Goal: Task Accomplishment & Management: Use online tool/utility

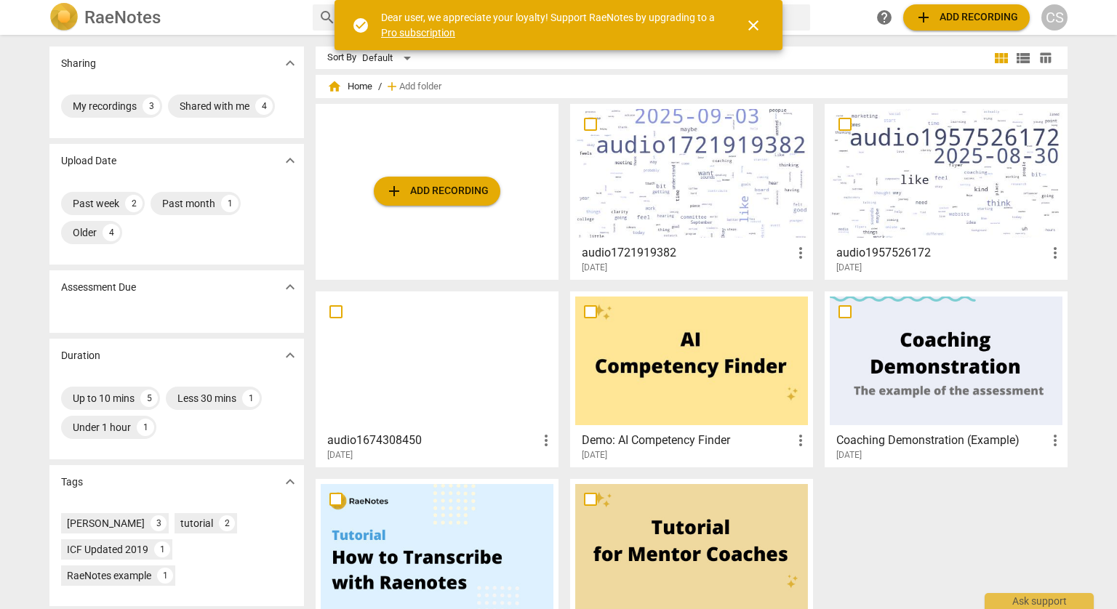
click at [459, 191] on span "add Add recording" at bounding box center [436, 190] width 103 height 17
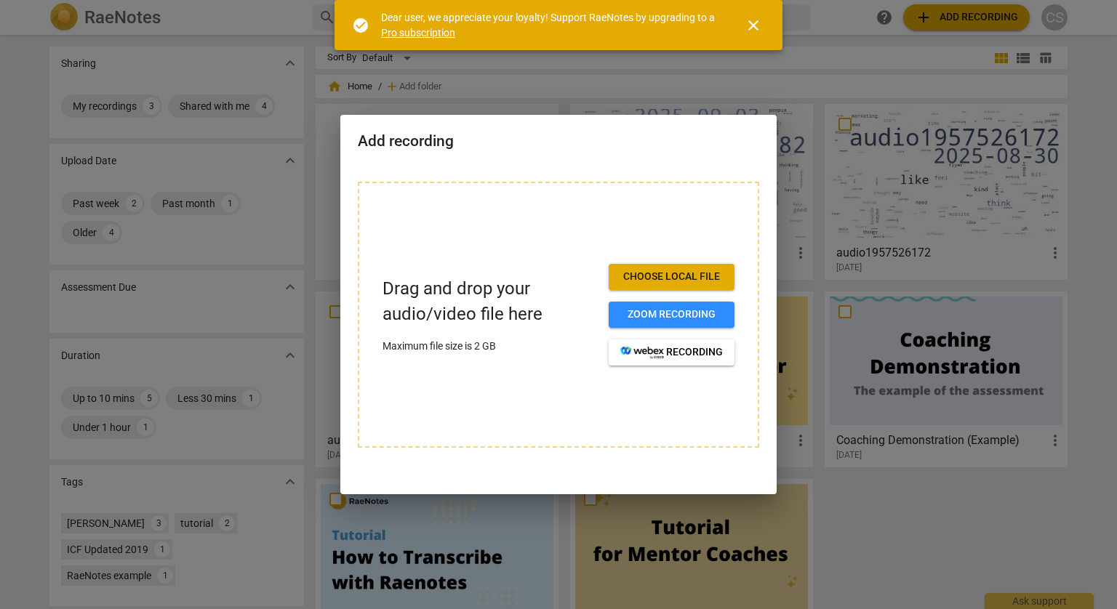
click at [726, 276] on button "Choose local file" at bounding box center [671, 277] width 126 height 26
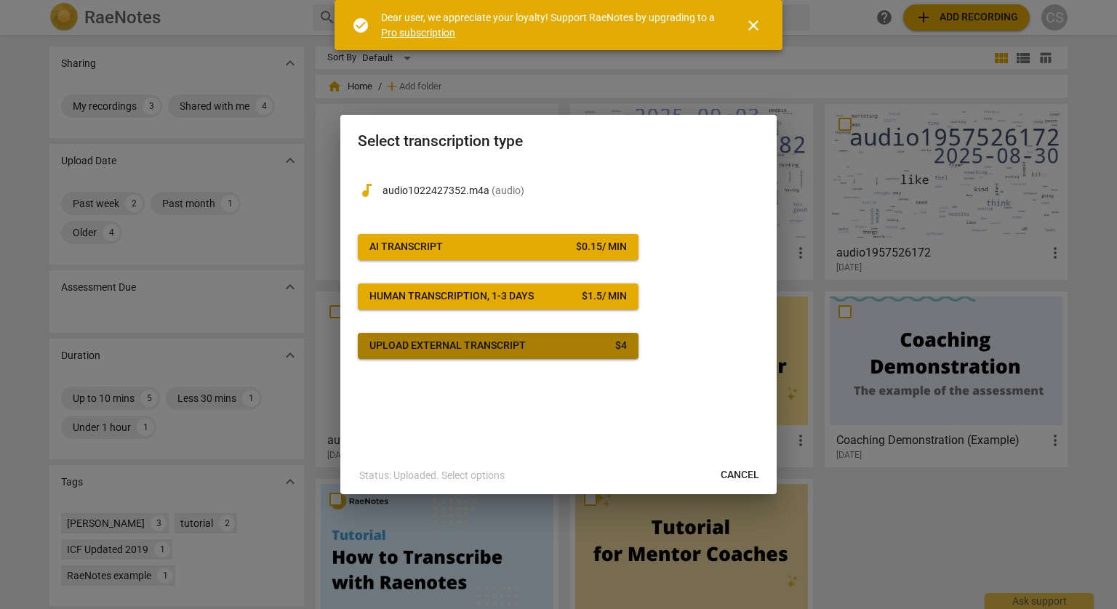
click at [622, 348] on div "$ 4" at bounding box center [621, 346] width 12 height 15
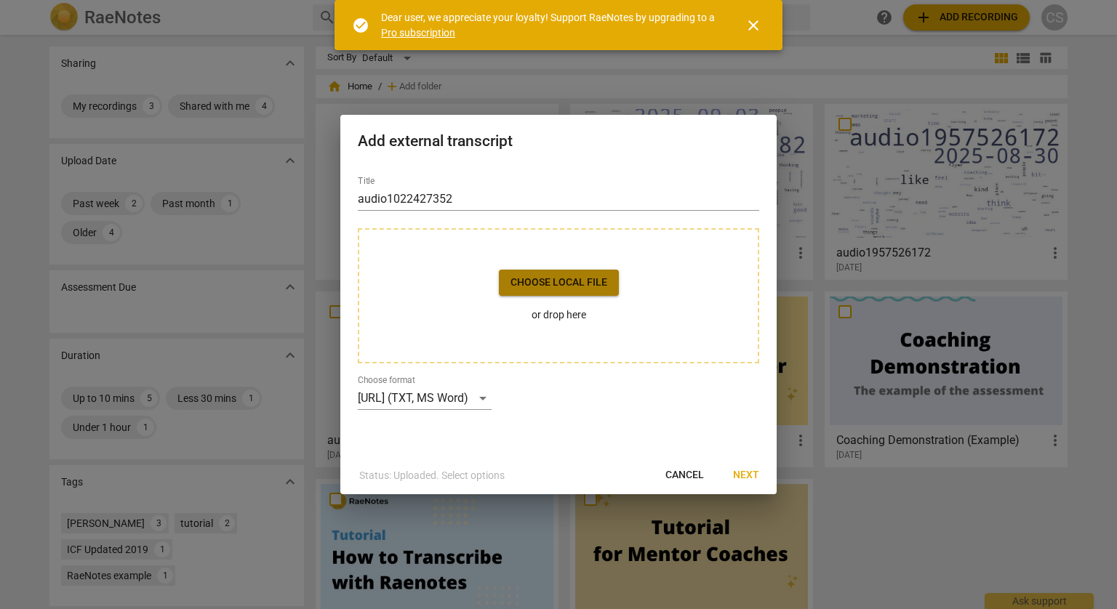
click at [544, 285] on span "Choose local file" at bounding box center [558, 283] width 97 height 15
click at [753, 470] on span "Next" at bounding box center [746, 475] width 26 height 15
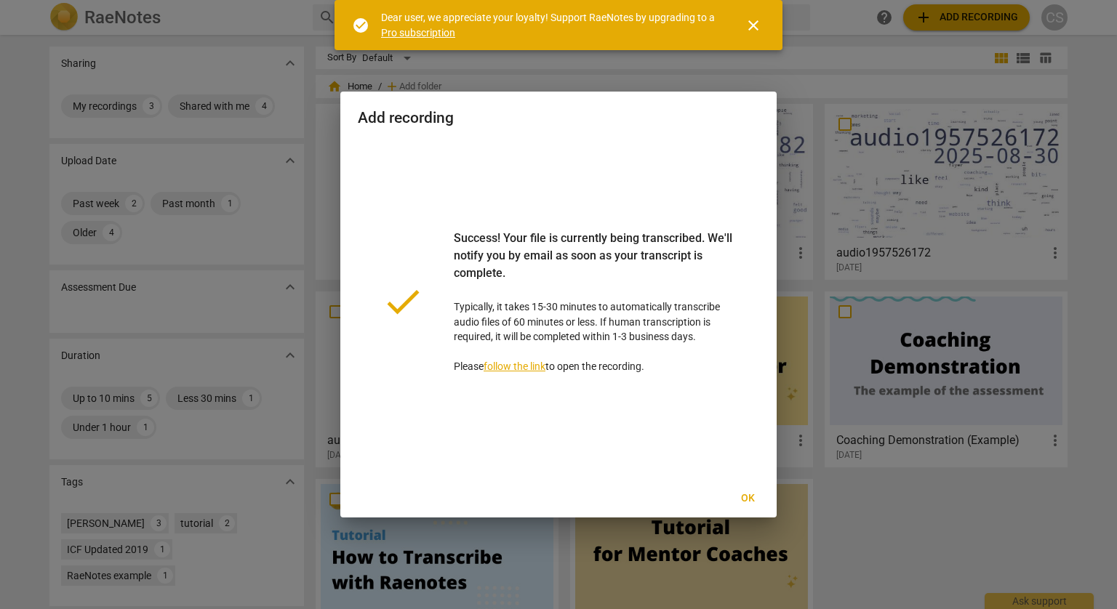
click at [751, 506] on button "Ok" at bounding box center [747, 499] width 47 height 26
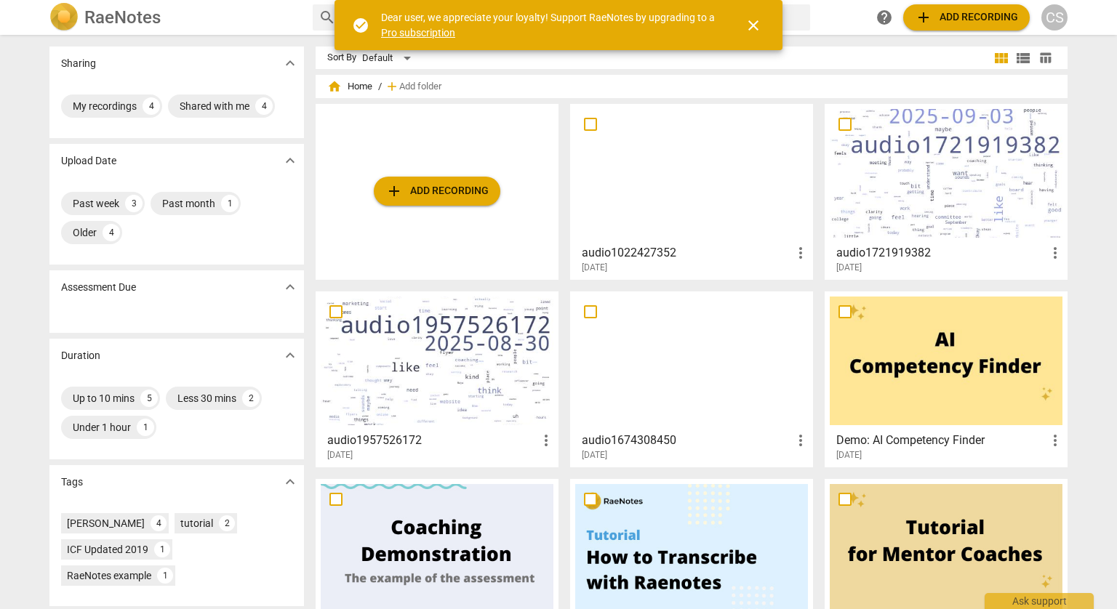
click at [711, 335] on div at bounding box center [691, 361] width 233 height 129
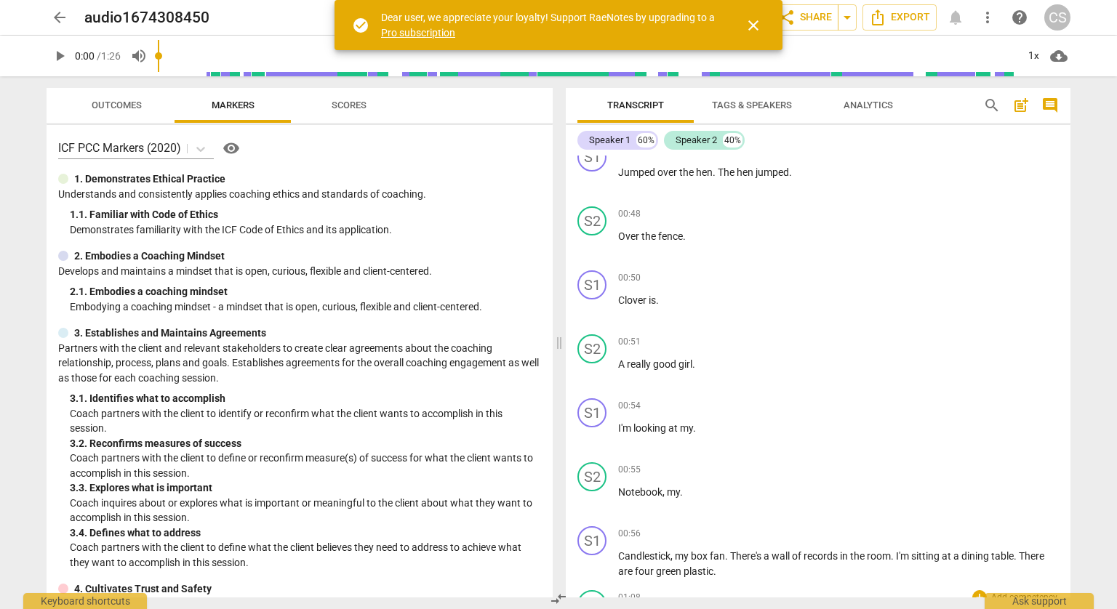
scroll to position [1527, 0]
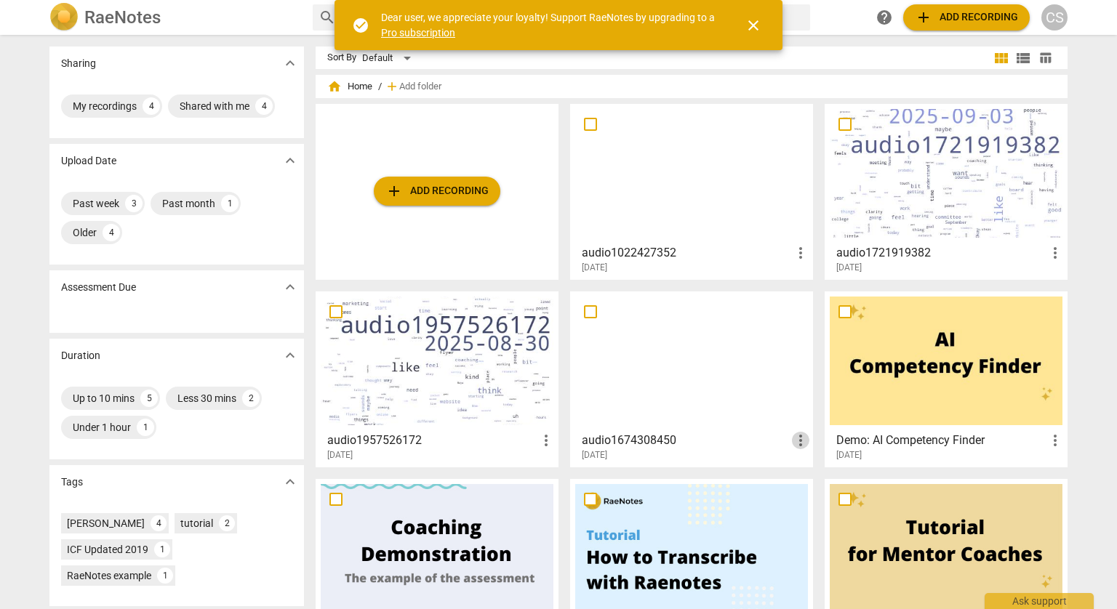
click at [806, 444] on span "more_vert" at bounding box center [800, 440] width 17 height 17
click at [827, 479] on li "Delete" at bounding box center [817, 475] width 55 height 35
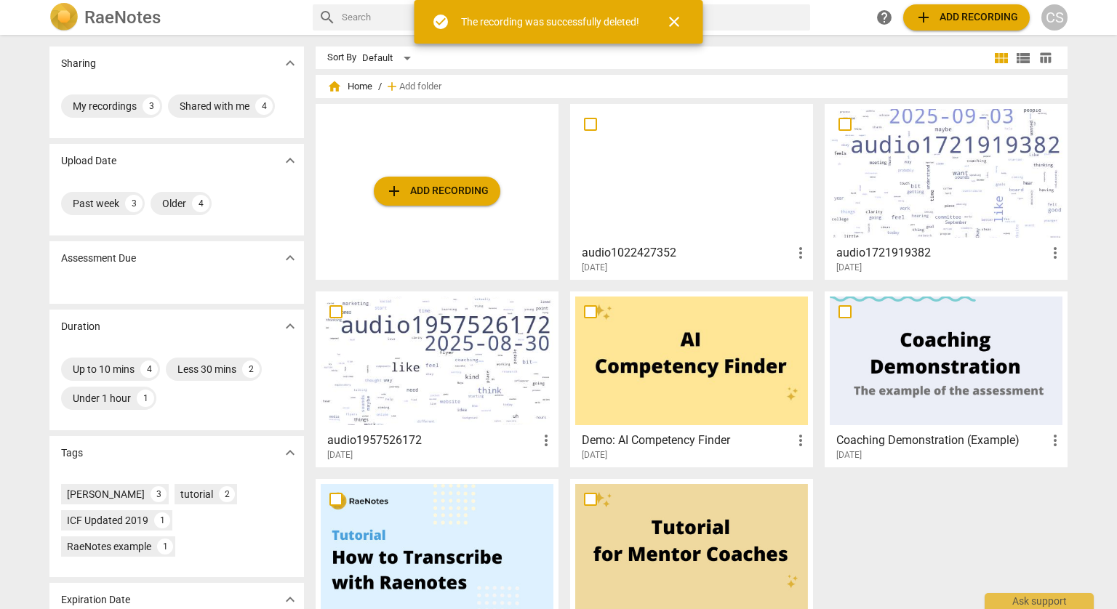
click at [734, 207] on div at bounding box center [691, 173] width 233 height 129
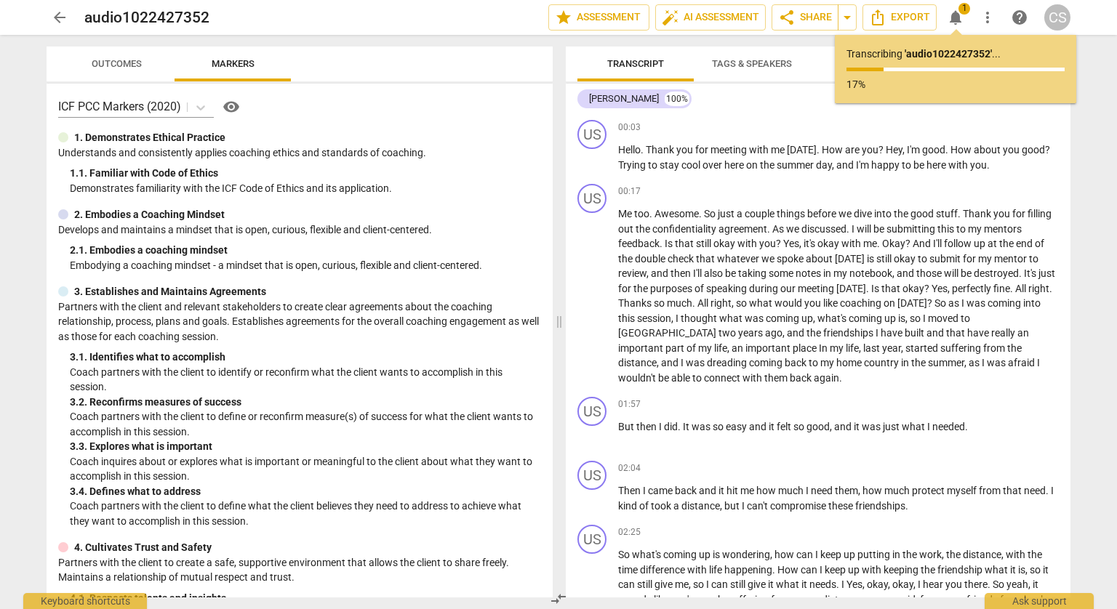
click at [742, 67] on span "Tags & Speakers" at bounding box center [752, 63] width 80 height 11
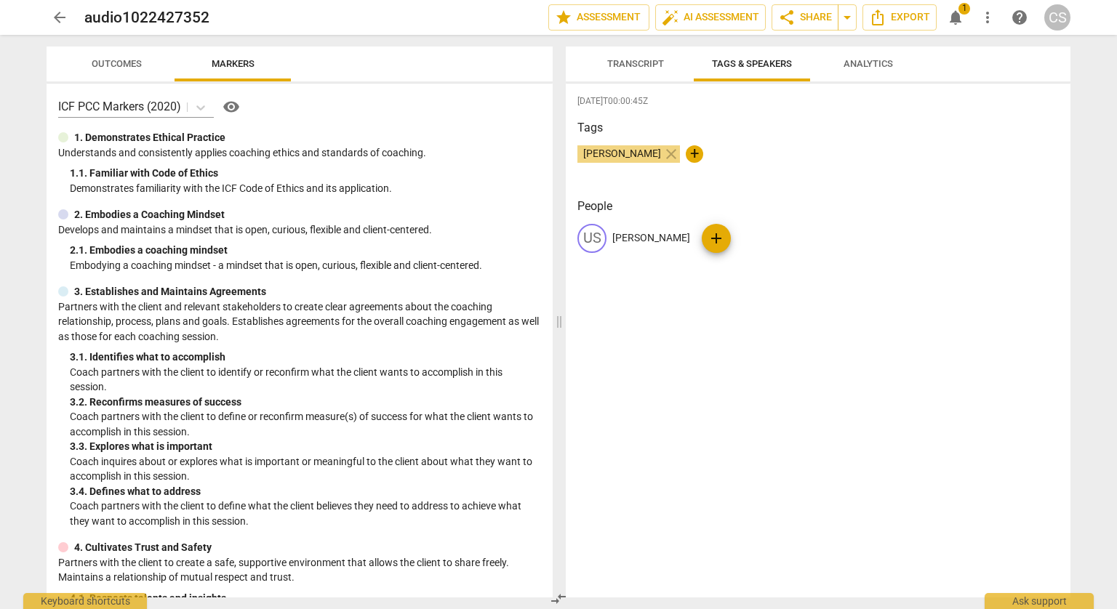
click at [621, 83] on div "Transcript Tags & Speakers Analytics [PERSON_NAME] 100% US play_arrow pause 00:…" at bounding box center [818, 322] width 505 height 551
click at [620, 81] on div "Transcript Tags & Speakers Analytics [PERSON_NAME] 100% US play_arrow pause 00:…" at bounding box center [818, 322] width 505 height 551
click at [625, 64] on span "Transcript" at bounding box center [635, 63] width 57 height 11
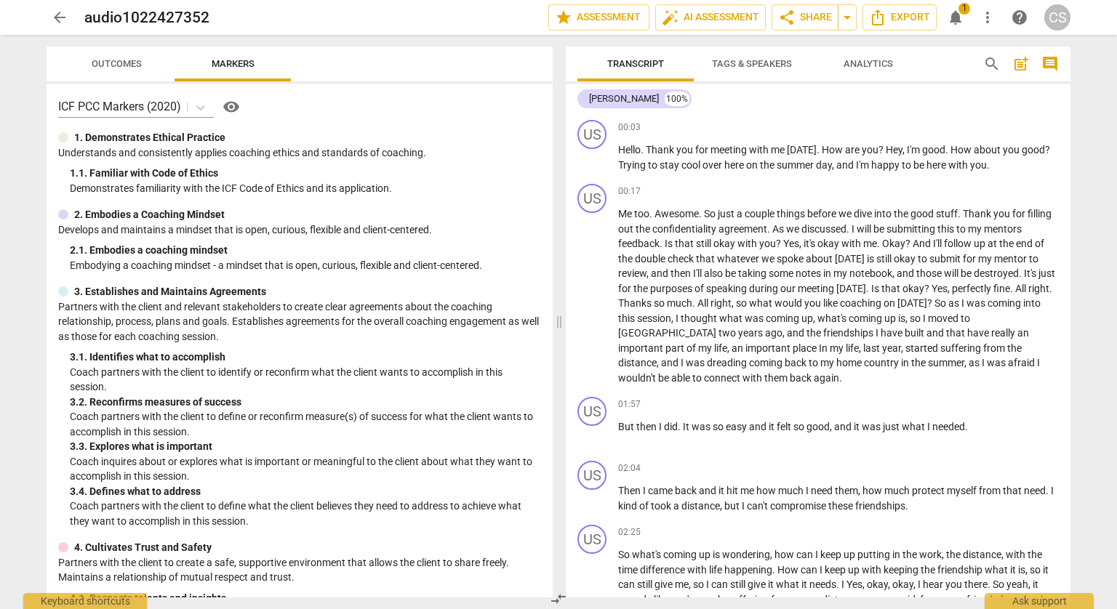
click at [861, 63] on span "Analytics" at bounding box center [867, 63] width 49 height 11
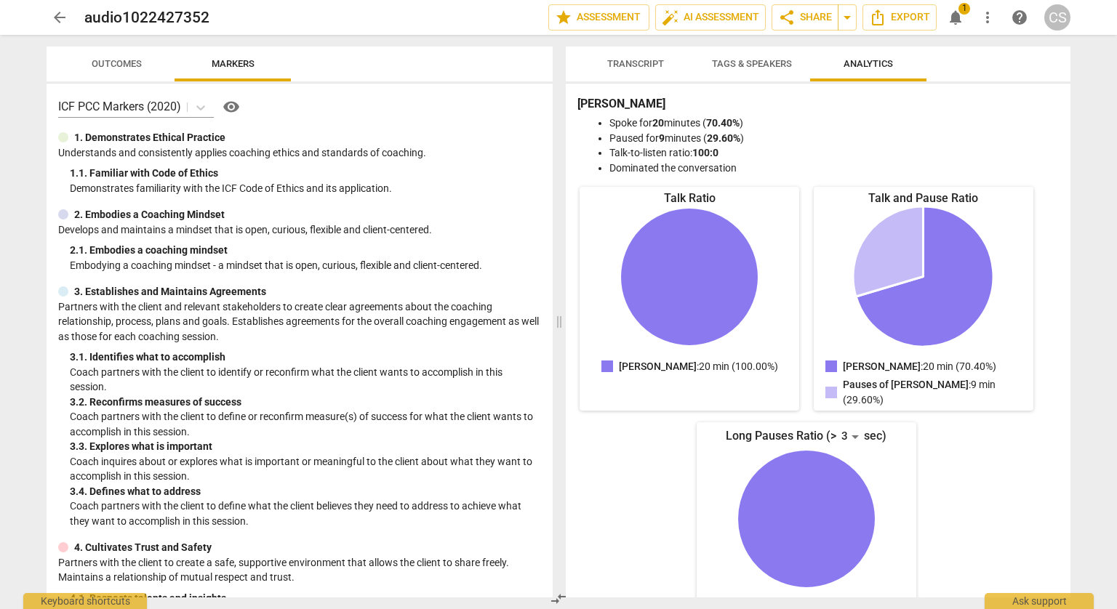
click at [774, 52] on button "Tags & Speakers" at bounding box center [752, 64] width 116 height 35
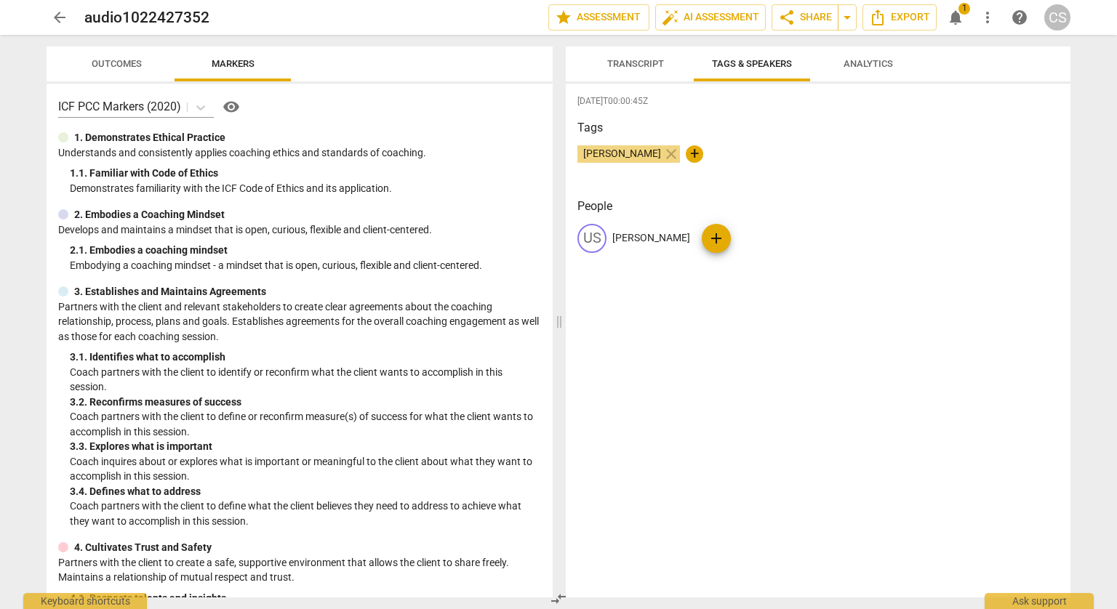
click at [852, 71] on span "Analytics" at bounding box center [868, 65] width 84 height 20
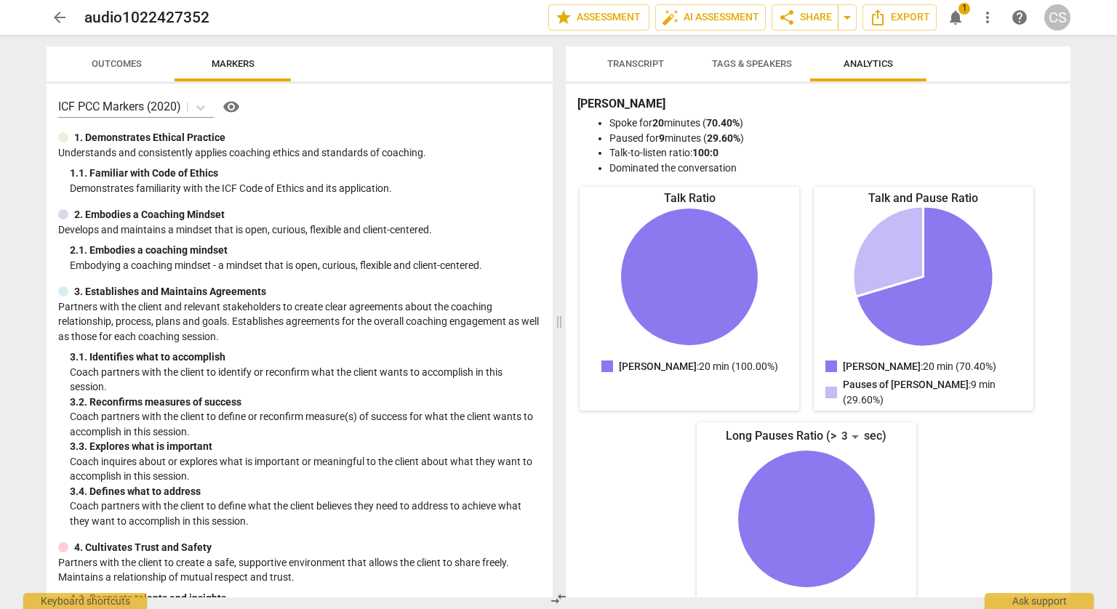
click at [662, 76] on button "Transcript" at bounding box center [635, 64] width 116 height 35
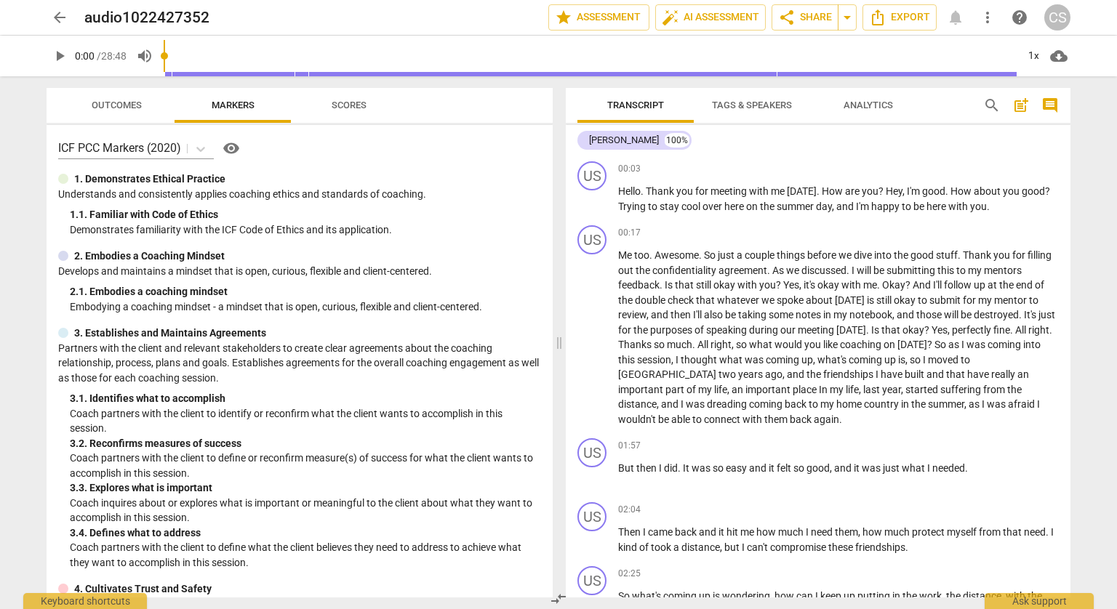
click at [55, 12] on span "arrow_back" at bounding box center [59, 17] width 17 height 17
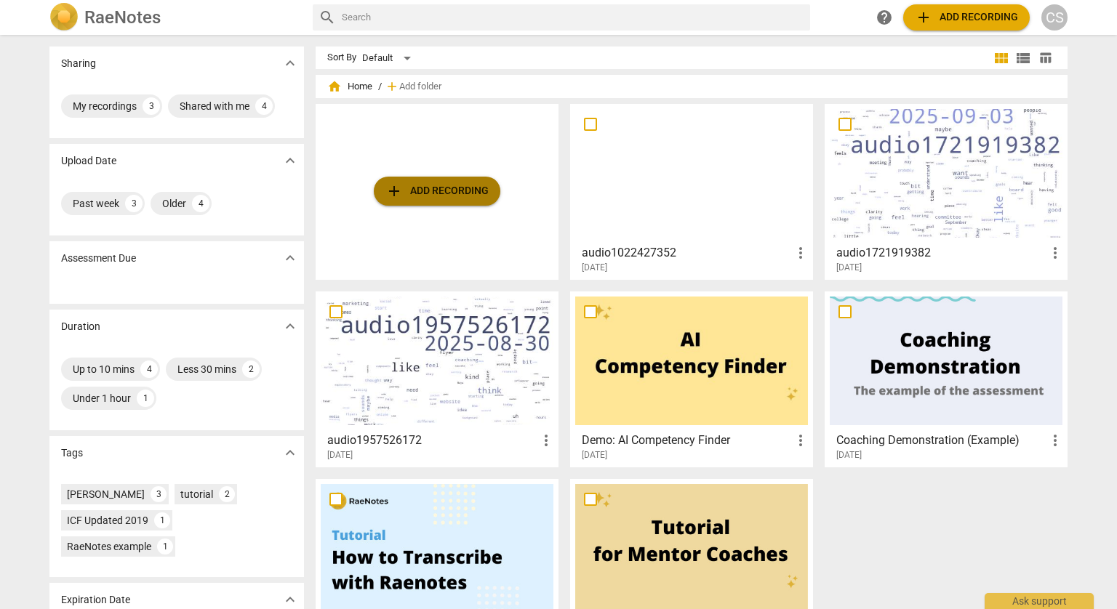
click at [441, 191] on span "add Add recording" at bounding box center [436, 190] width 103 height 17
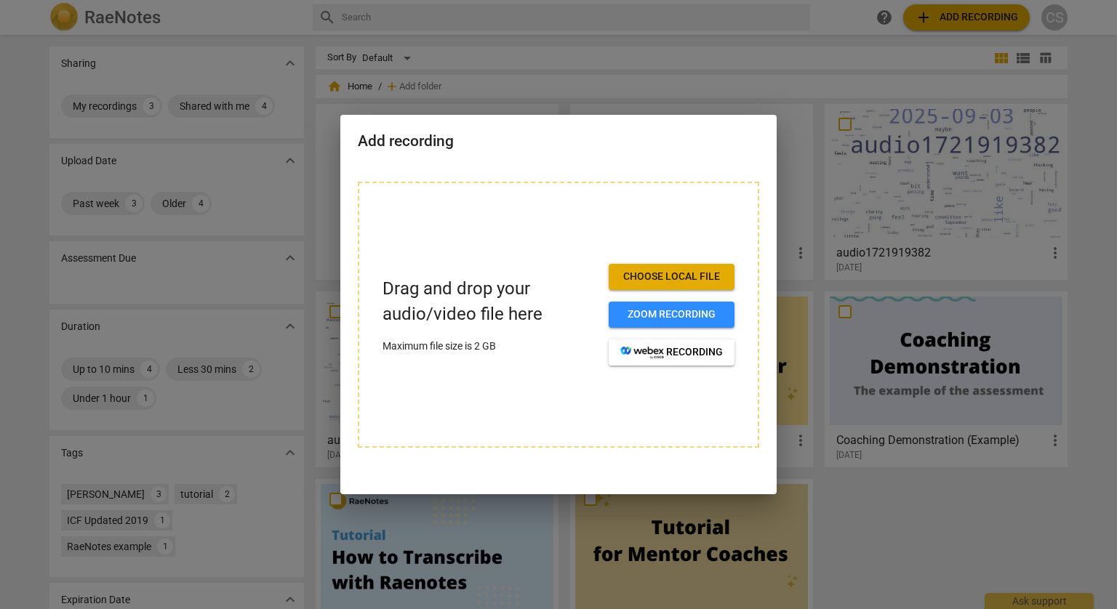
click at [659, 273] on span "Choose local file" at bounding box center [671, 277] width 103 height 15
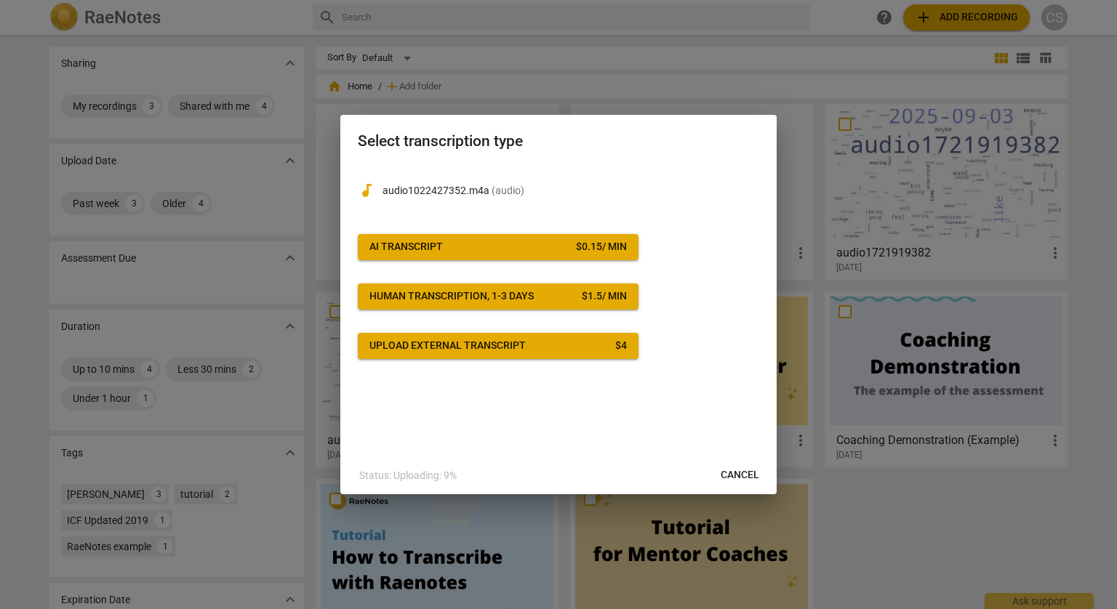
click at [571, 354] on button "Upload external transcript $ 4" at bounding box center [498, 346] width 281 height 26
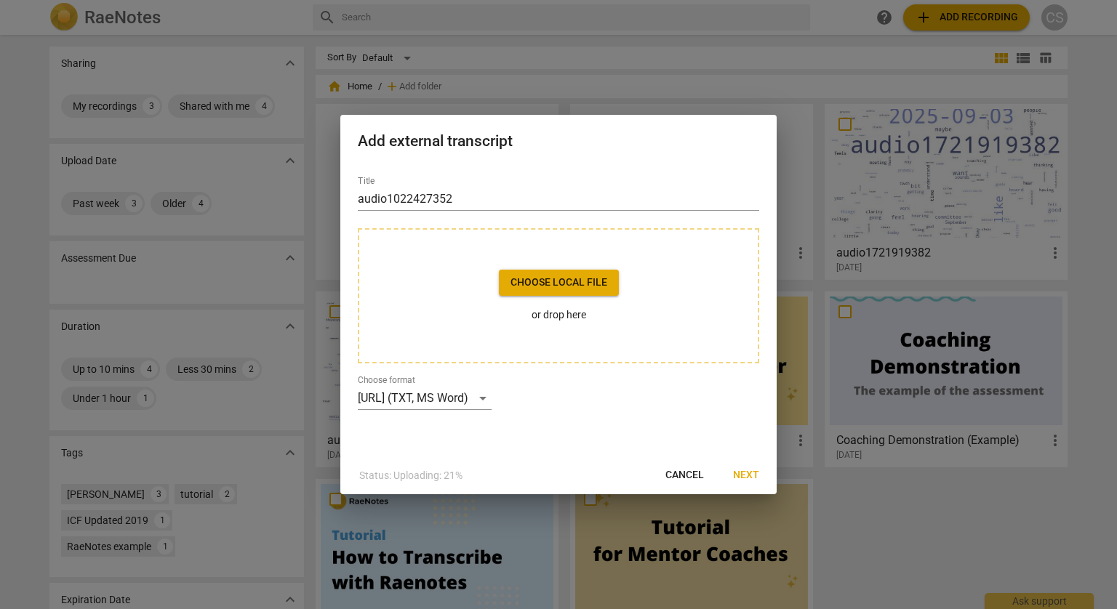
click at [567, 292] on button "Choose local file" at bounding box center [559, 283] width 120 height 26
click at [750, 474] on span "Next" at bounding box center [746, 475] width 26 height 15
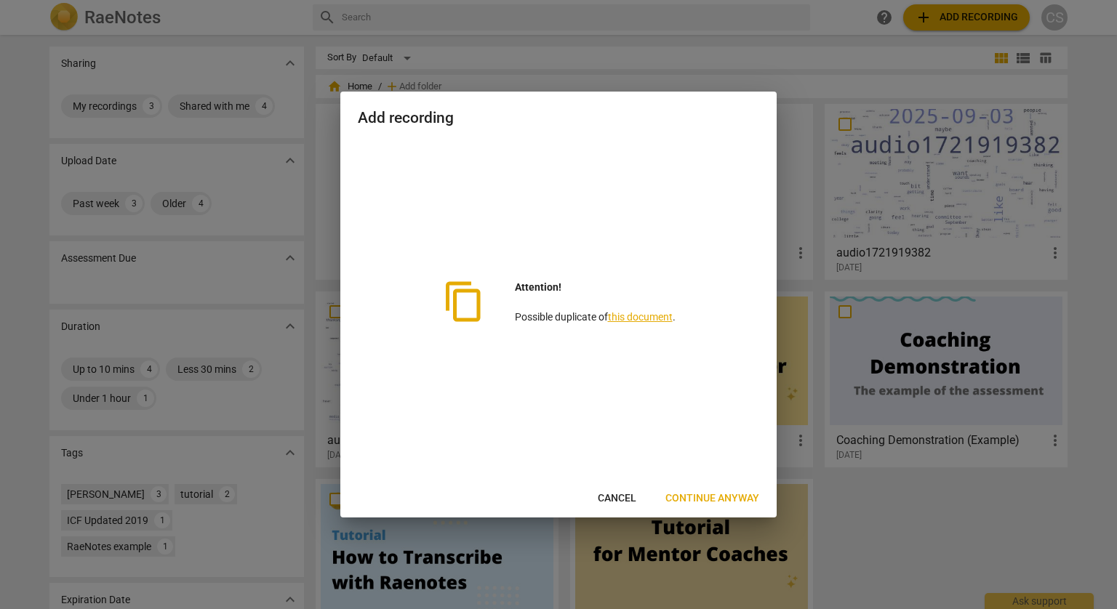
click at [705, 499] on span "Continue anyway" at bounding box center [712, 498] width 94 height 15
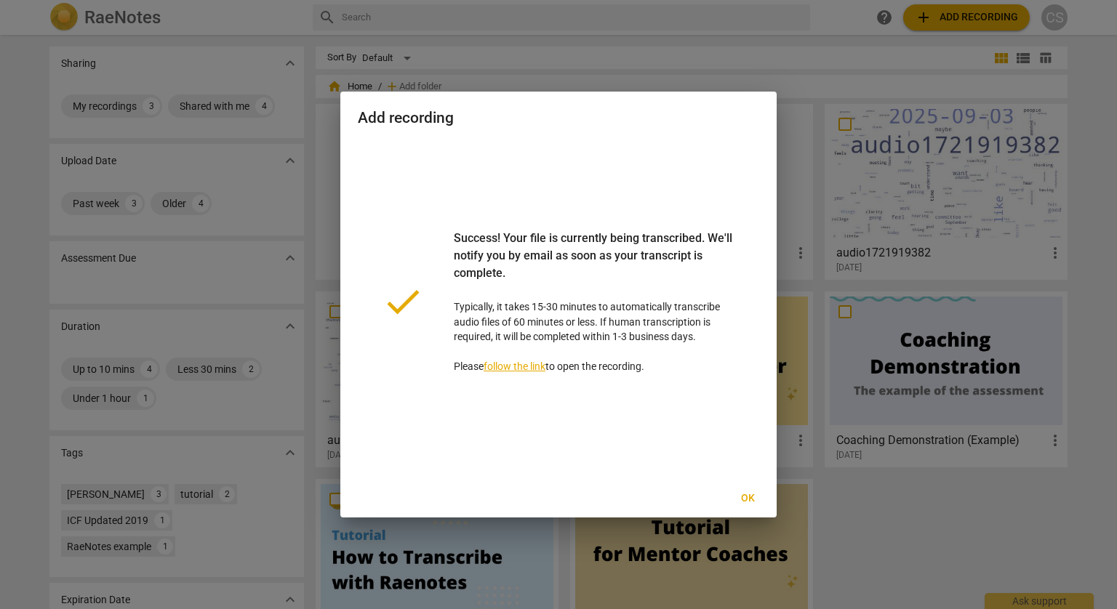
click at [752, 499] on span "Ok" at bounding box center [747, 498] width 23 height 15
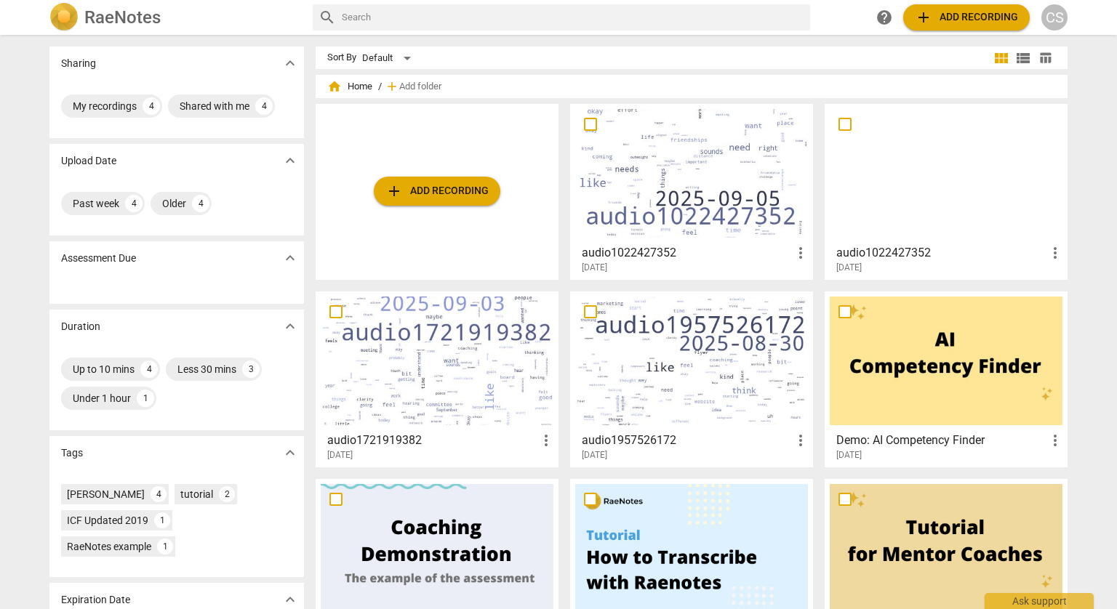
click at [656, 153] on div at bounding box center [691, 173] width 233 height 129
